Goal: Find specific page/section: Locate item on page

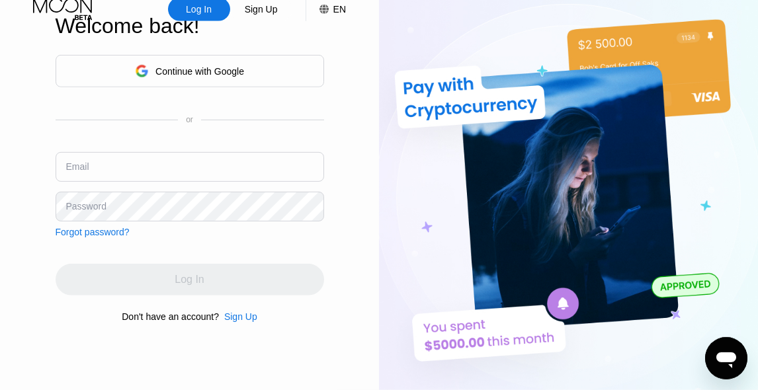
click at [238, 182] on div "Email" at bounding box center [190, 172] width 269 height 40
click at [257, 168] on input "text" at bounding box center [190, 167] width 269 height 30
paste input "[EMAIL_ADDRESS][DOMAIN_NAME]"
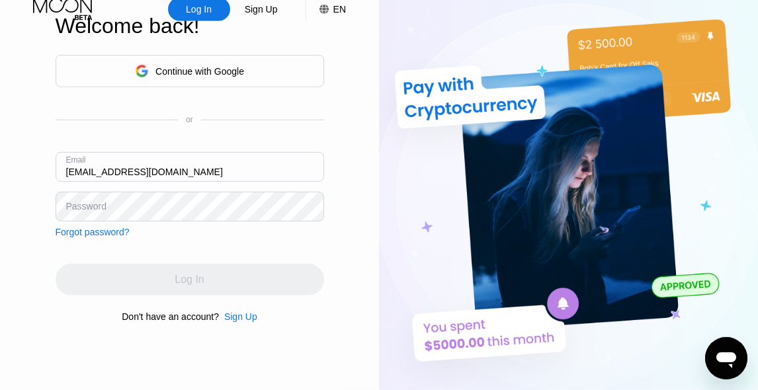
type input "[EMAIL_ADDRESS][DOMAIN_NAME]"
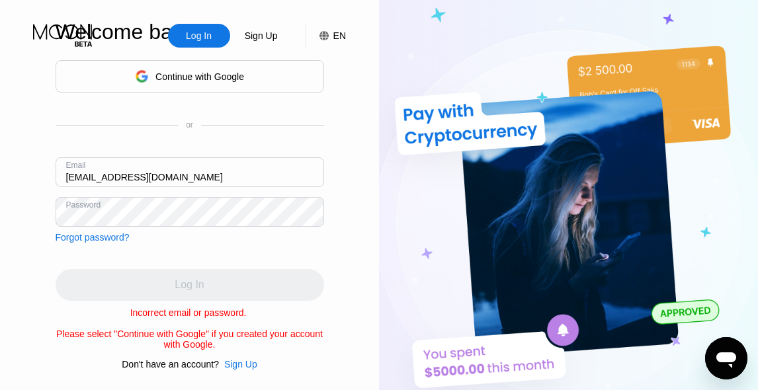
click at [92, 232] on div "Forgot password?" at bounding box center [93, 237] width 74 height 11
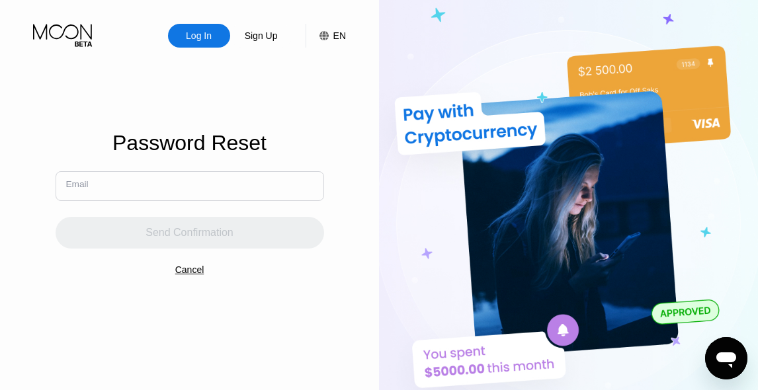
click at [147, 189] on input "text" at bounding box center [190, 186] width 269 height 30
paste input "[EMAIL_ADDRESS][DOMAIN_NAME]"
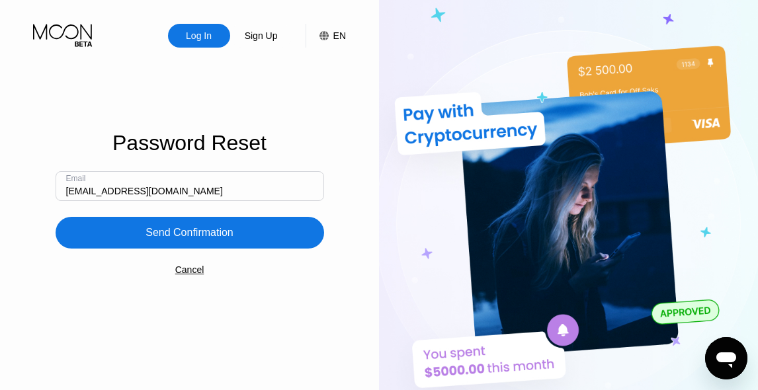
type input "[EMAIL_ADDRESS][DOMAIN_NAME]"
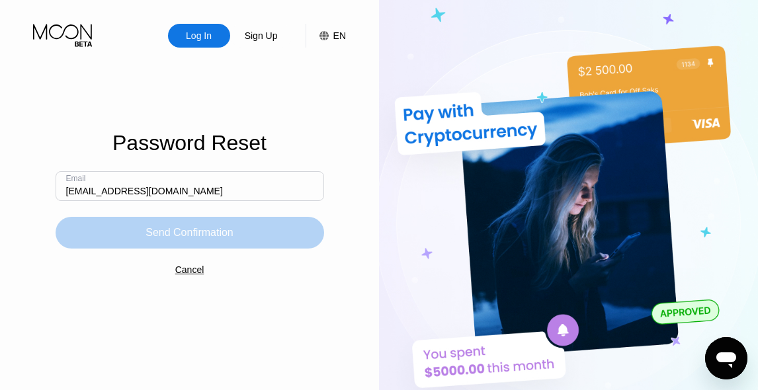
click at [179, 239] on div "Send Confirmation" at bounding box center [190, 232] width 88 height 13
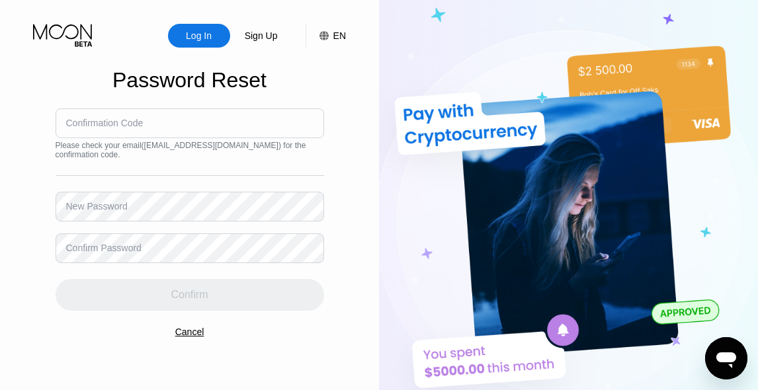
click at [195, 133] on input at bounding box center [190, 124] width 269 height 30
paste input "604051"
type input "604051"
click at [143, 191] on div "Confirmation Code 604051 Please check your email ( [EMAIL_ADDRESS][DOMAIN_NAME]…" at bounding box center [190, 210] width 269 height 203
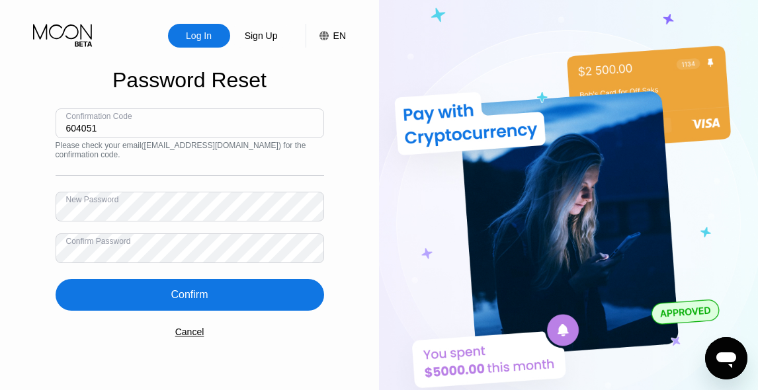
click at [113, 288] on div "Confirm" at bounding box center [190, 295] width 269 height 32
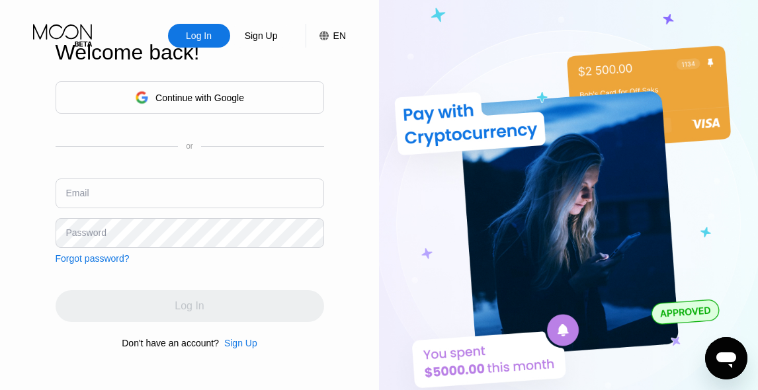
click at [188, 193] on input "text" at bounding box center [190, 194] width 269 height 30
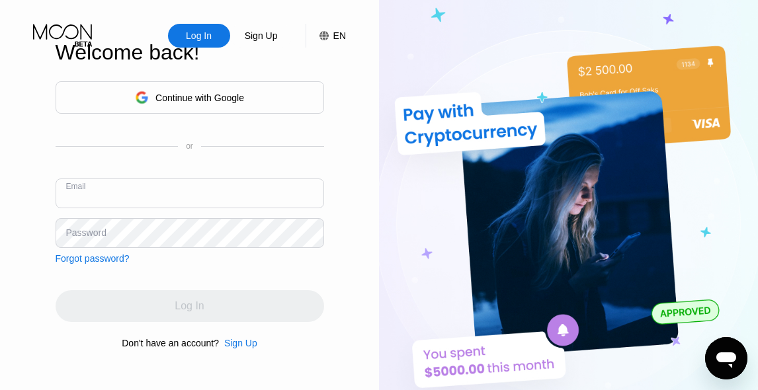
paste input "[EMAIL_ADDRESS][DOMAIN_NAME]"
type input "[EMAIL_ADDRESS][DOMAIN_NAME]"
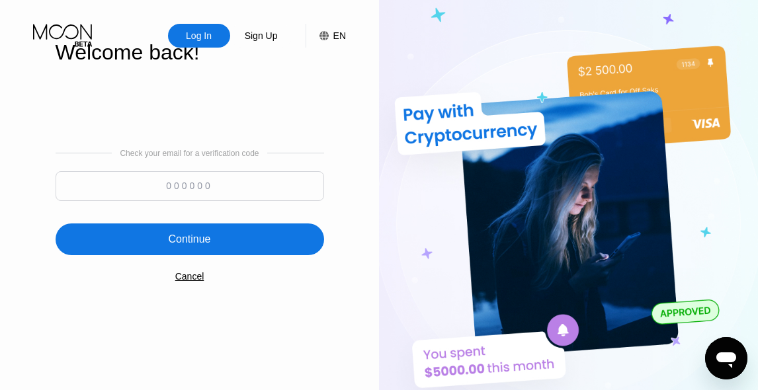
click at [291, 191] on input at bounding box center [190, 186] width 269 height 30
paste input "117031"
type input "117031"
click at [238, 240] on div "Continue" at bounding box center [190, 240] width 269 height 32
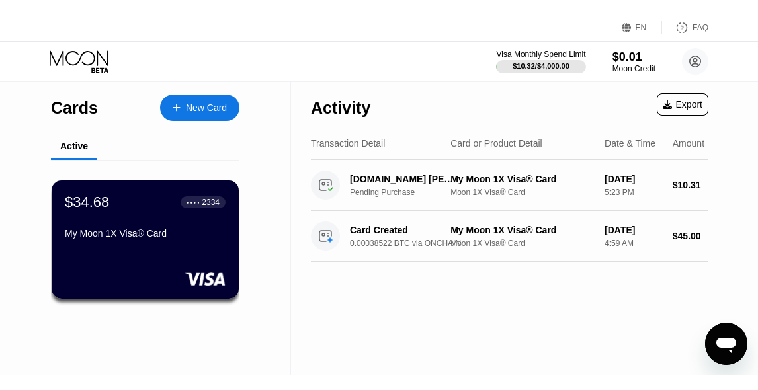
scroll to position [53, 0]
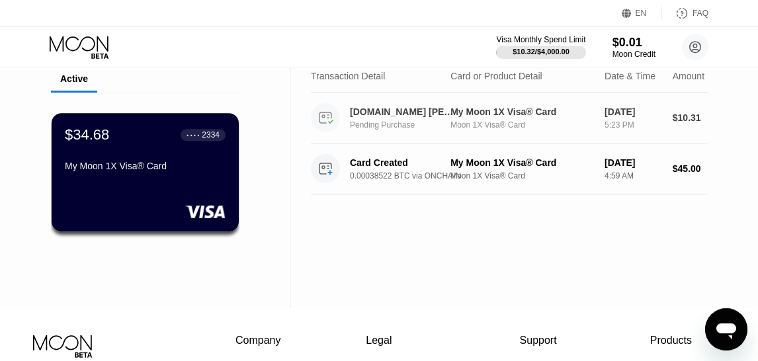
click at [443, 155] on div "Activity Export Transaction Detail Card or Product Detail Date & Time Amount [D…" at bounding box center [510, 104] width 398 height 181
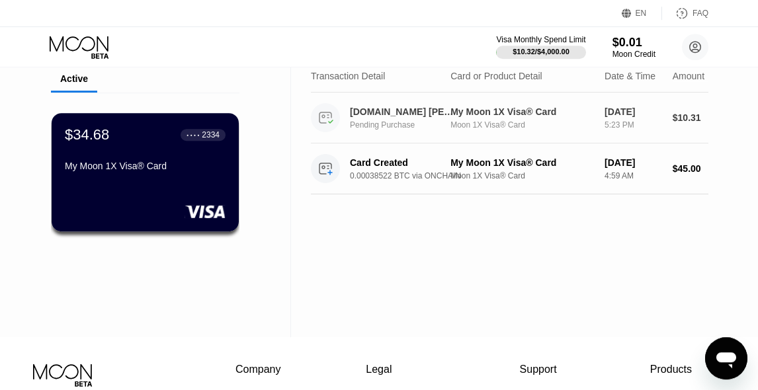
click at [462, 127] on div "Moon 1X Visa® Card" at bounding box center [523, 124] width 144 height 9
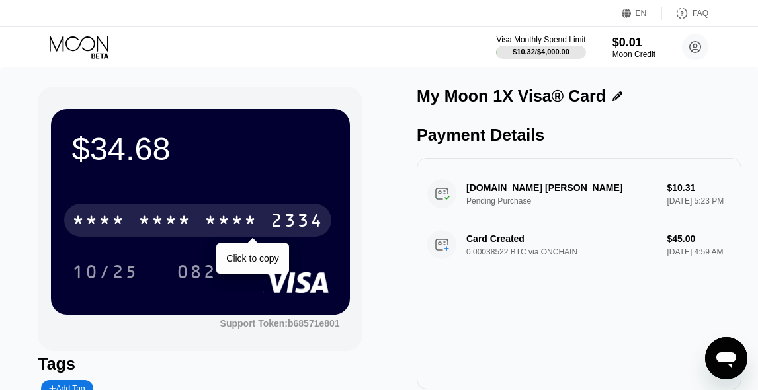
click at [263, 222] on div "* * * * * * * * * * * * 2334" at bounding box center [197, 220] width 267 height 33
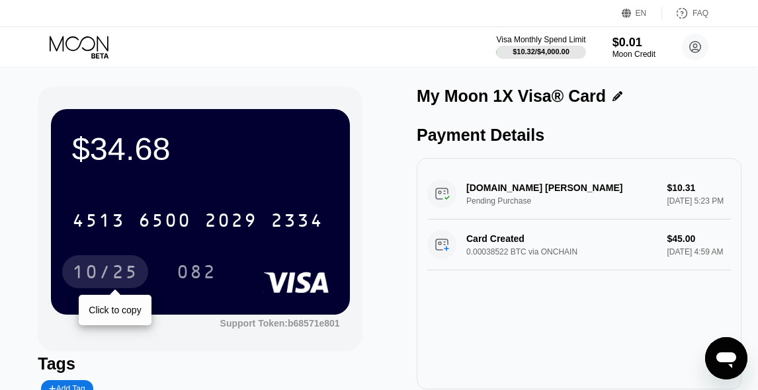
click at [99, 276] on div "10/25" at bounding box center [105, 273] width 66 height 21
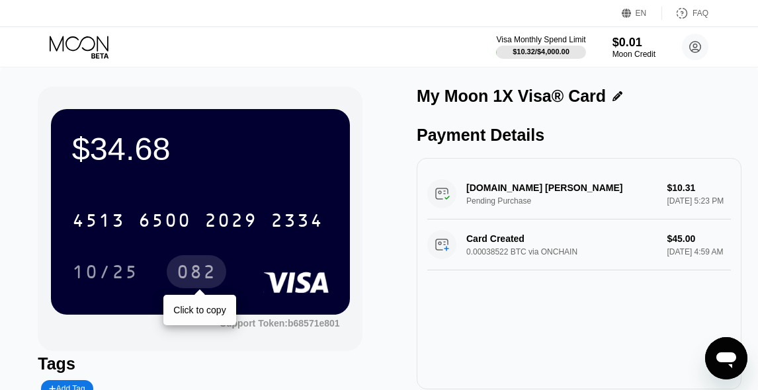
click at [185, 279] on div "082" at bounding box center [197, 273] width 40 height 21
